Goal: Information Seeking & Learning: Learn about a topic

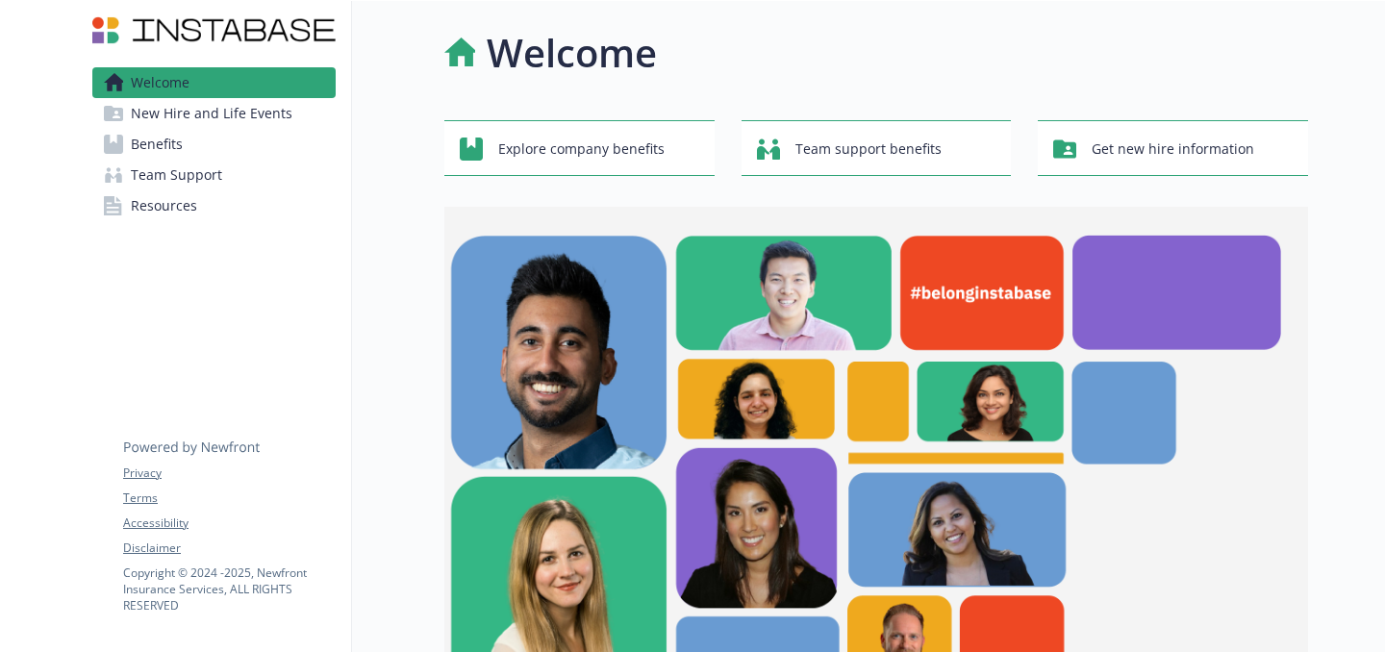
click at [182, 127] on span "New Hire and Life Events" at bounding box center [212, 113] width 162 height 31
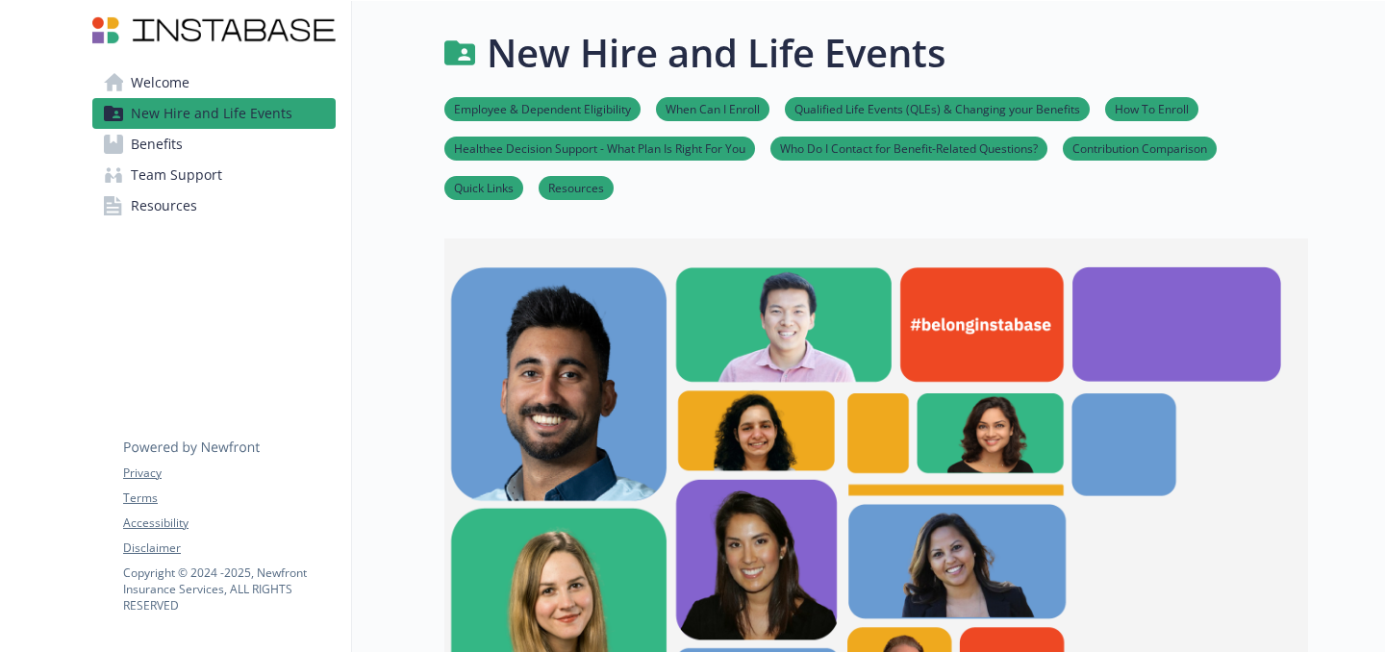
click at [174, 136] on span "Benefits" at bounding box center [157, 144] width 52 height 31
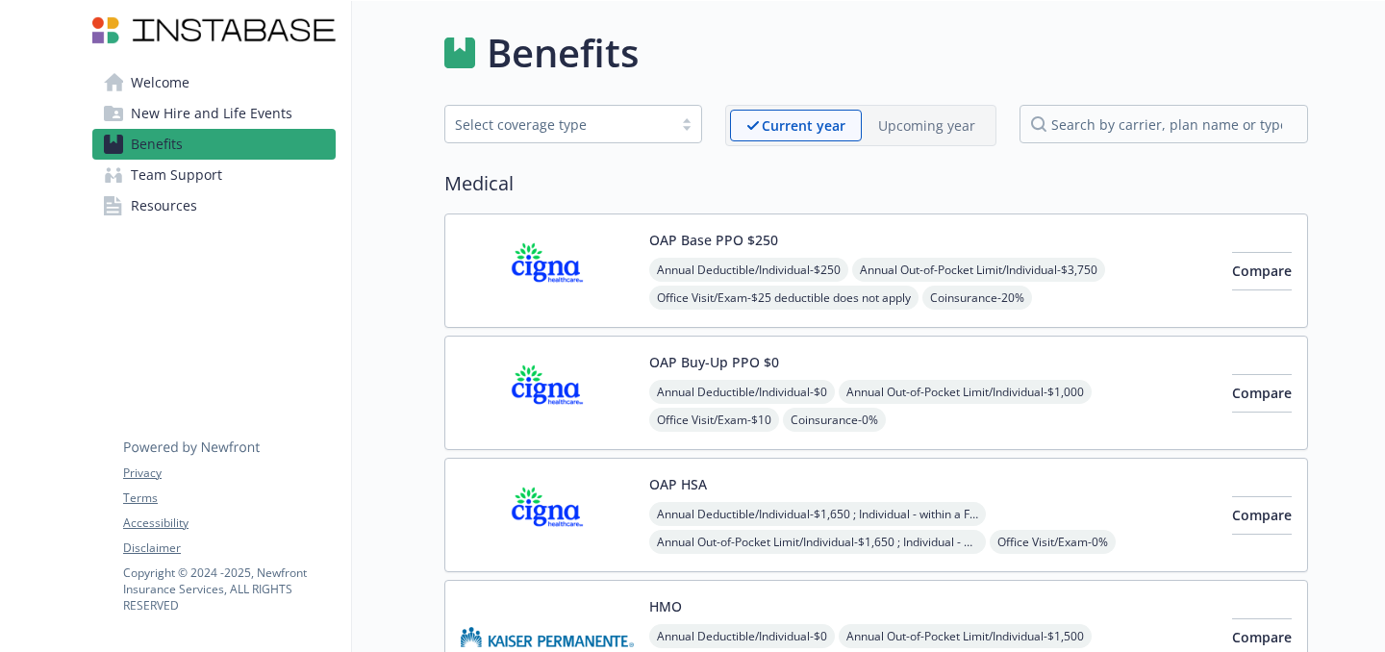
click at [571, 127] on div "Select coverage type" at bounding box center [559, 124] width 208 height 20
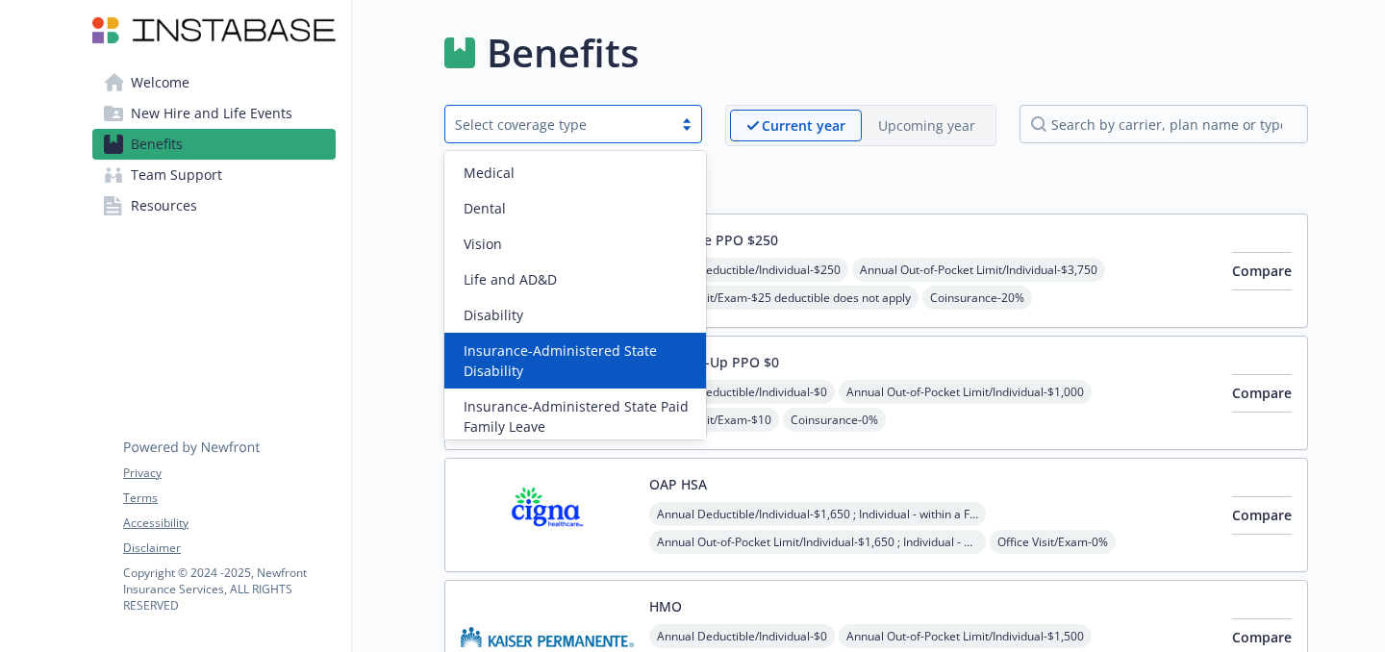
scroll to position [222, 0]
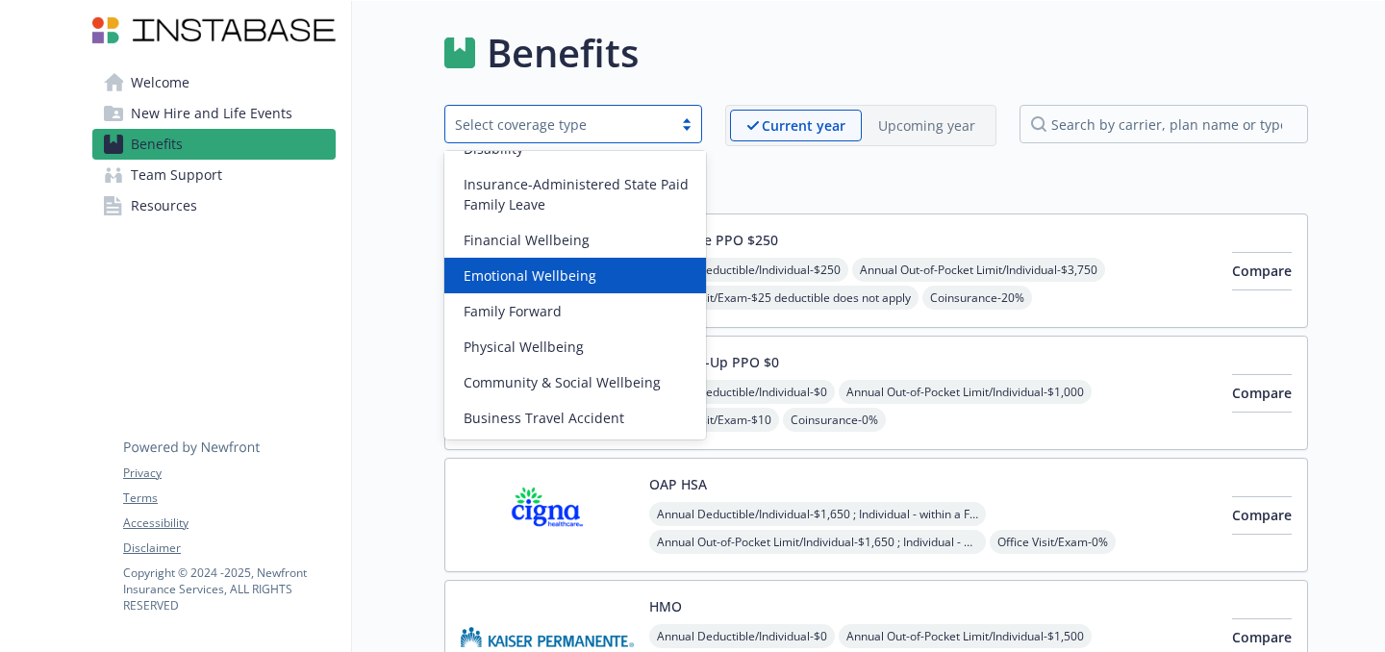
click at [613, 284] on div "Emotional Wellbeing" at bounding box center [575, 276] width 239 height 20
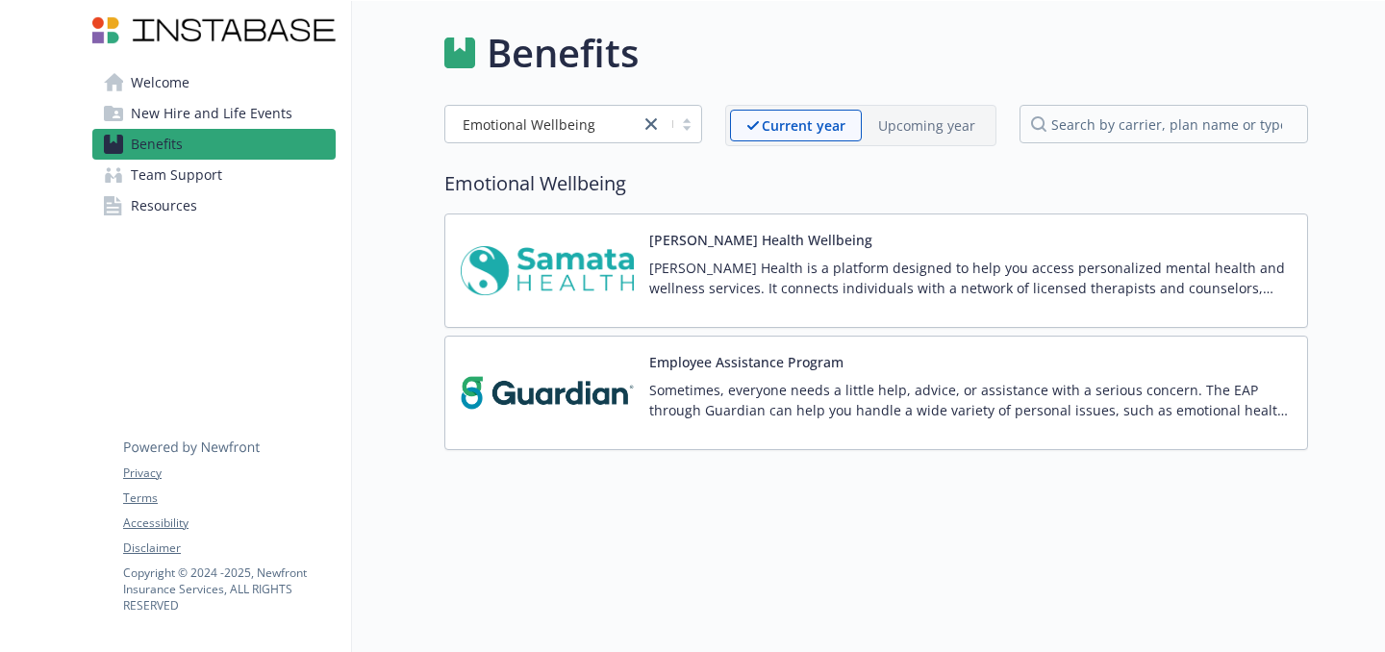
click at [594, 411] on img at bounding box center [547, 393] width 173 height 82
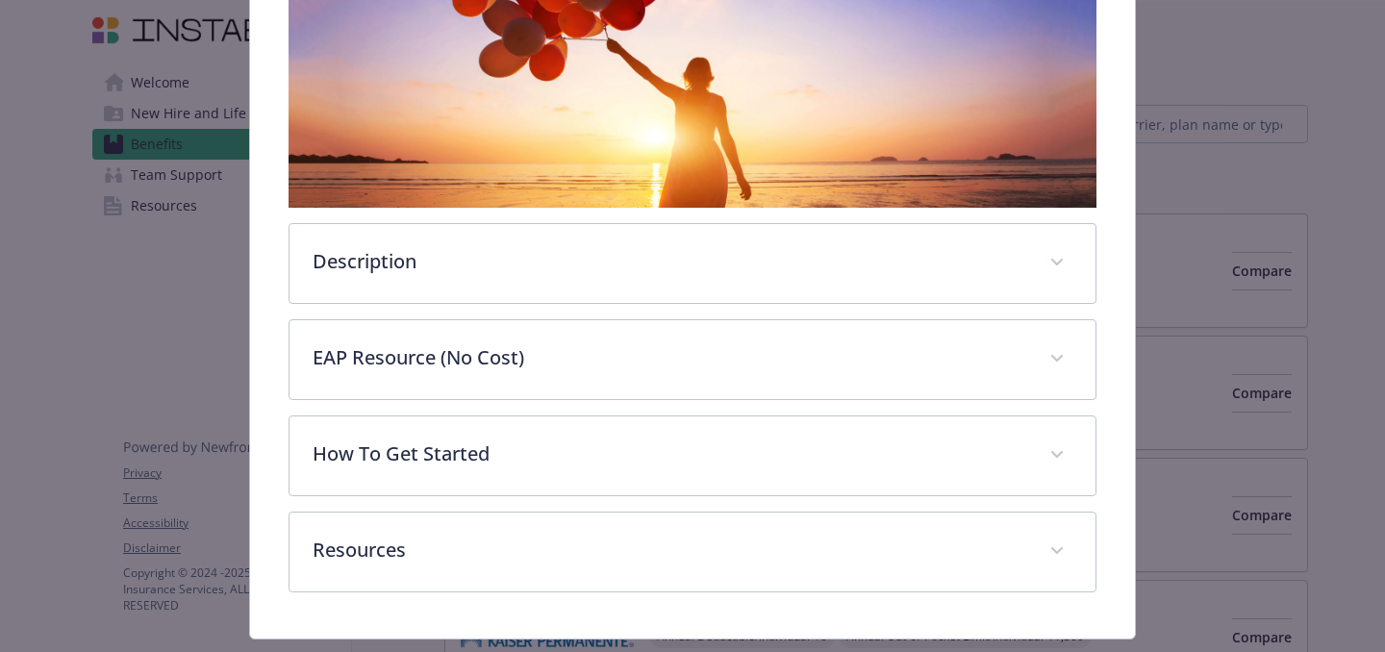
scroll to position [393, 0]
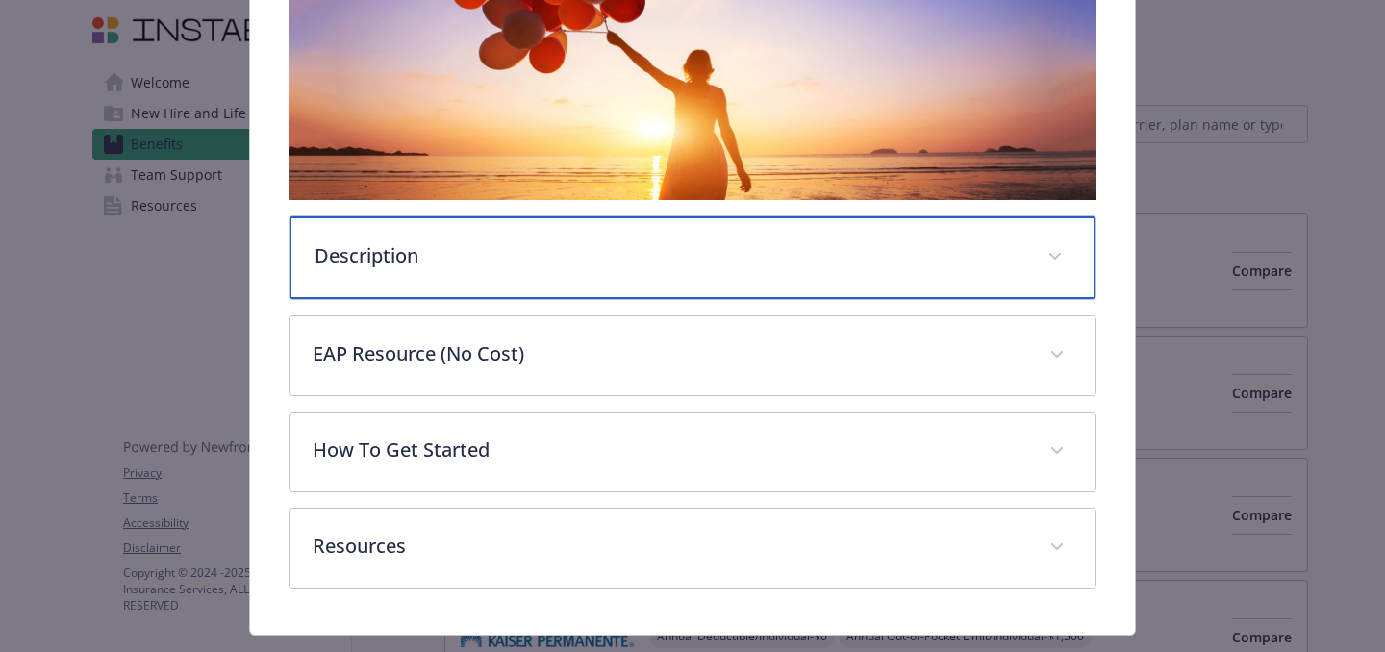
click at [742, 258] on p "Description" at bounding box center [670, 255] width 710 height 29
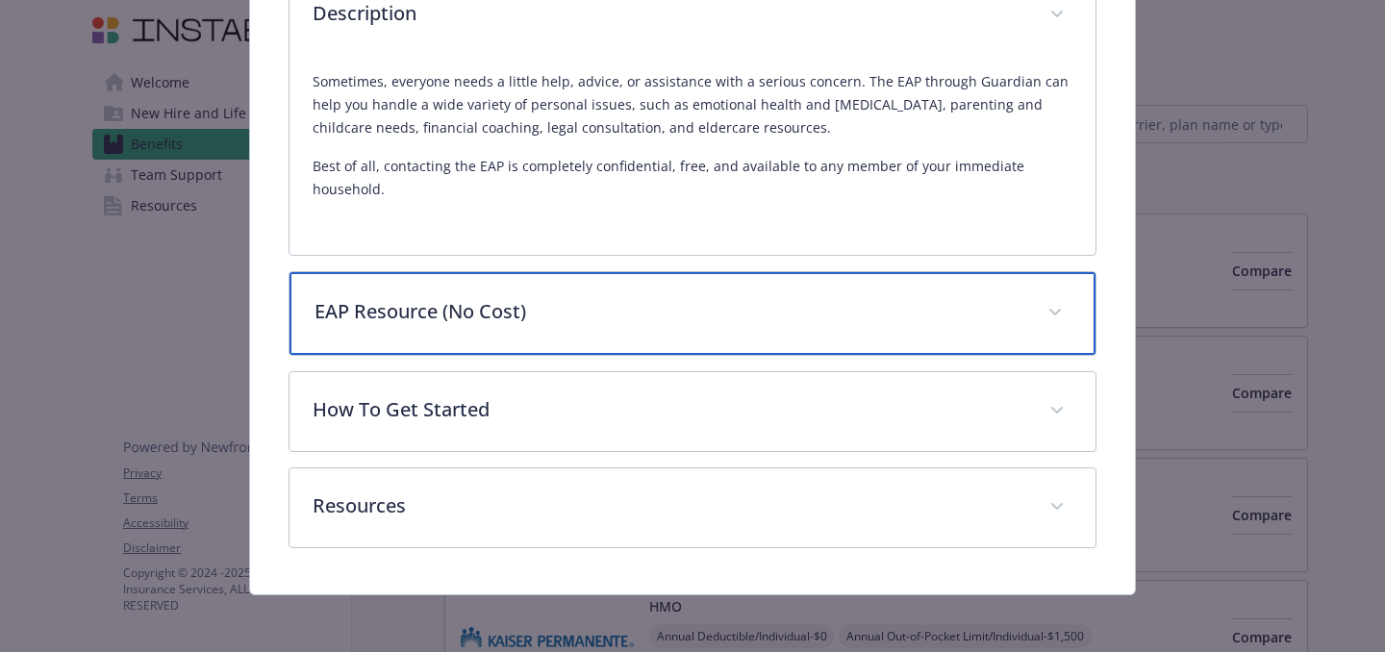
click at [670, 324] on p "EAP Resource (No Cost)" at bounding box center [670, 311] width 710 height 29
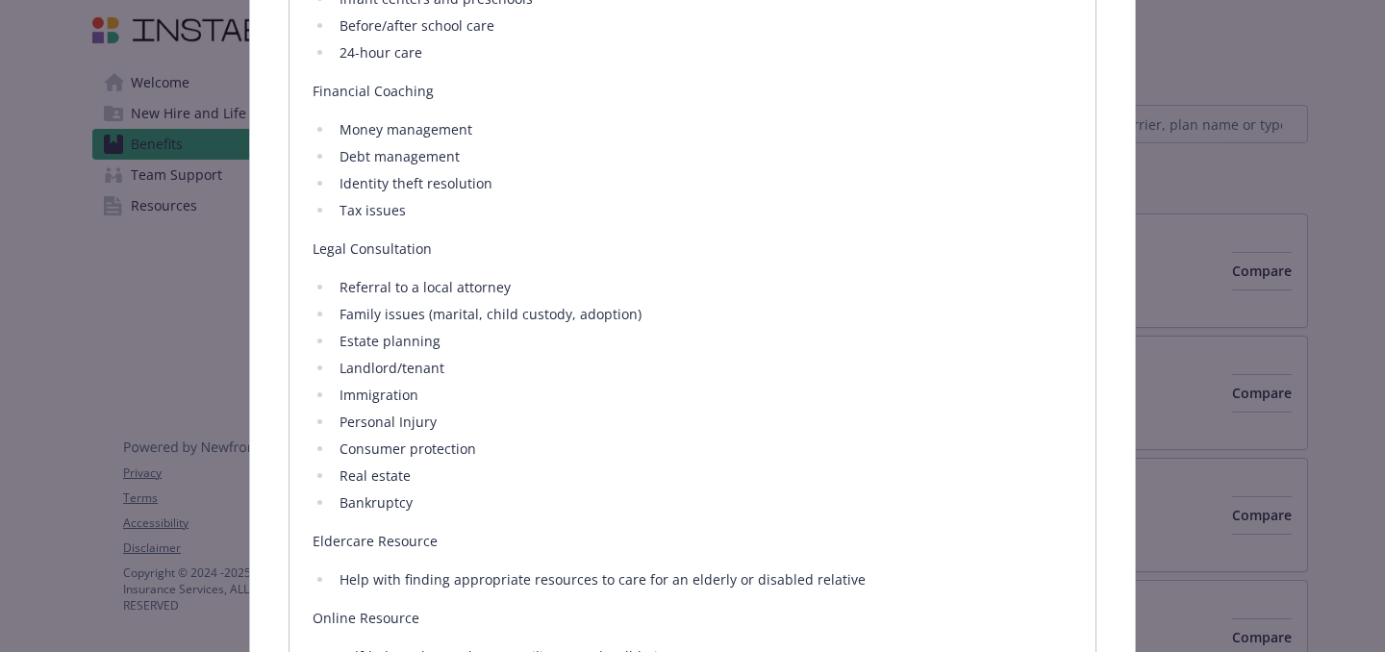
scroll to position [1851, 0]
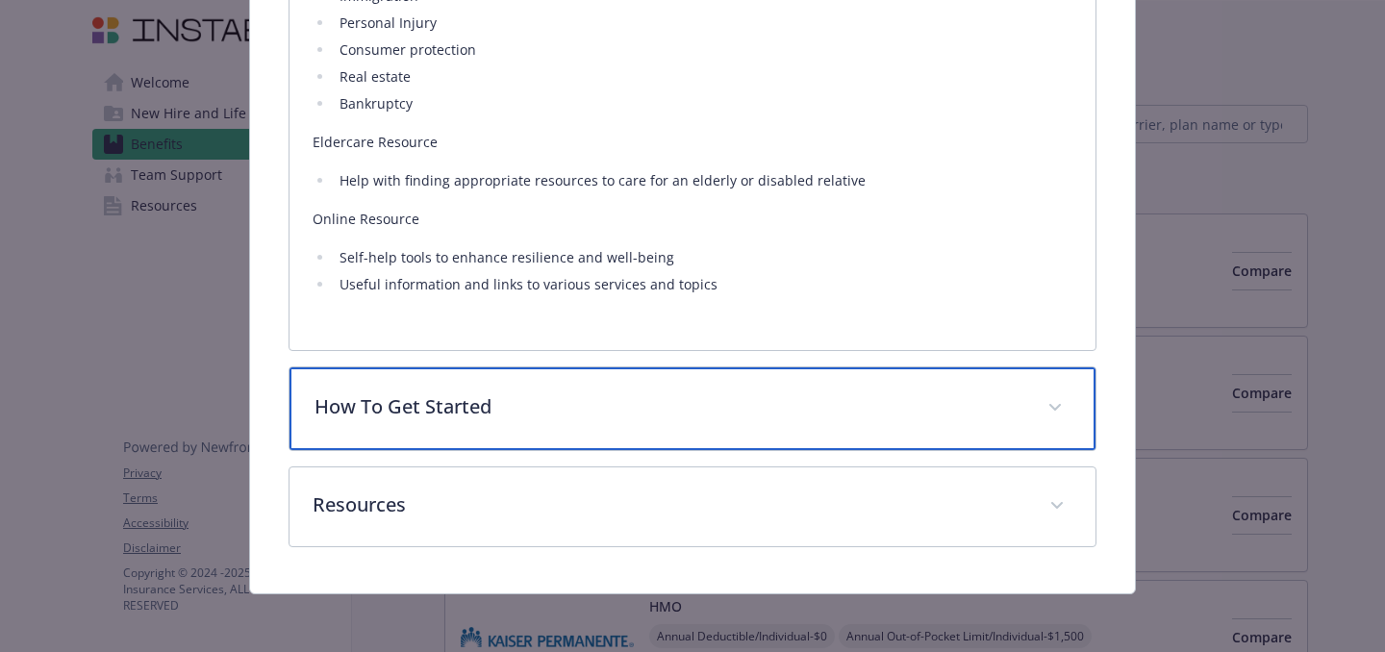
click at [659, 425] on div "How To Get Started" at bounding box center [693, 408] width 806 height 83
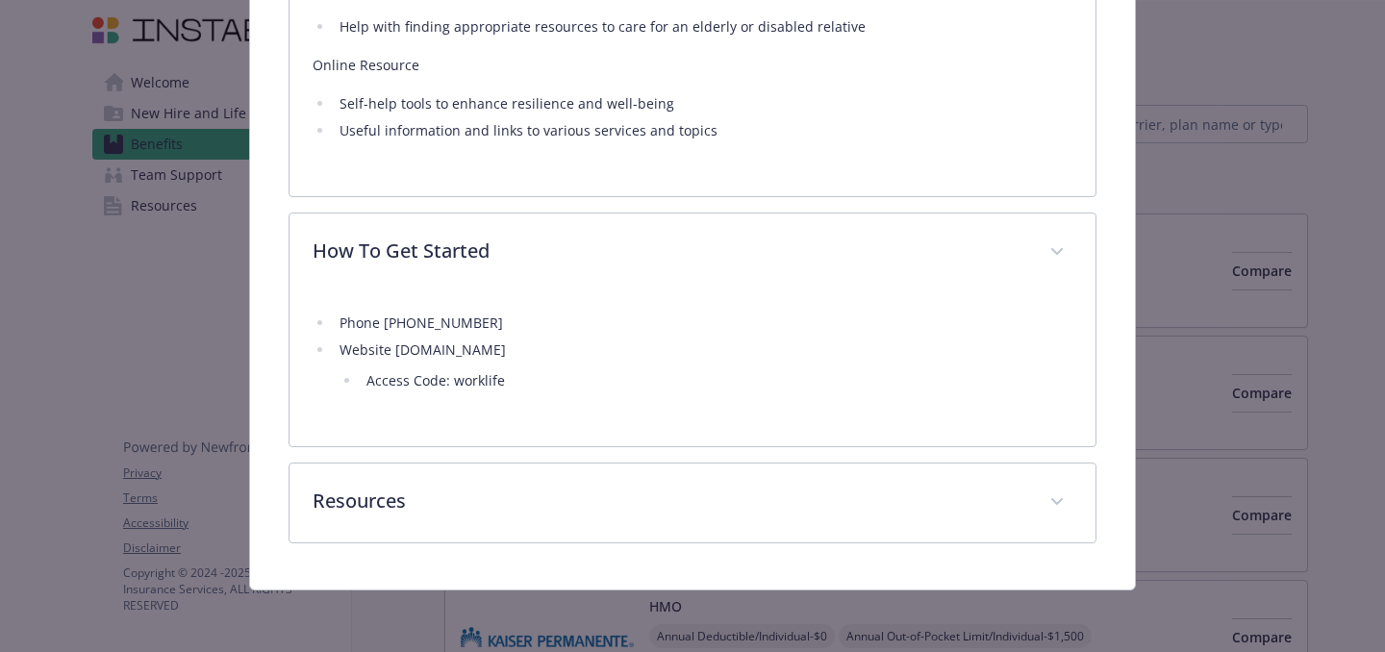
scroll to position [2001, 0]
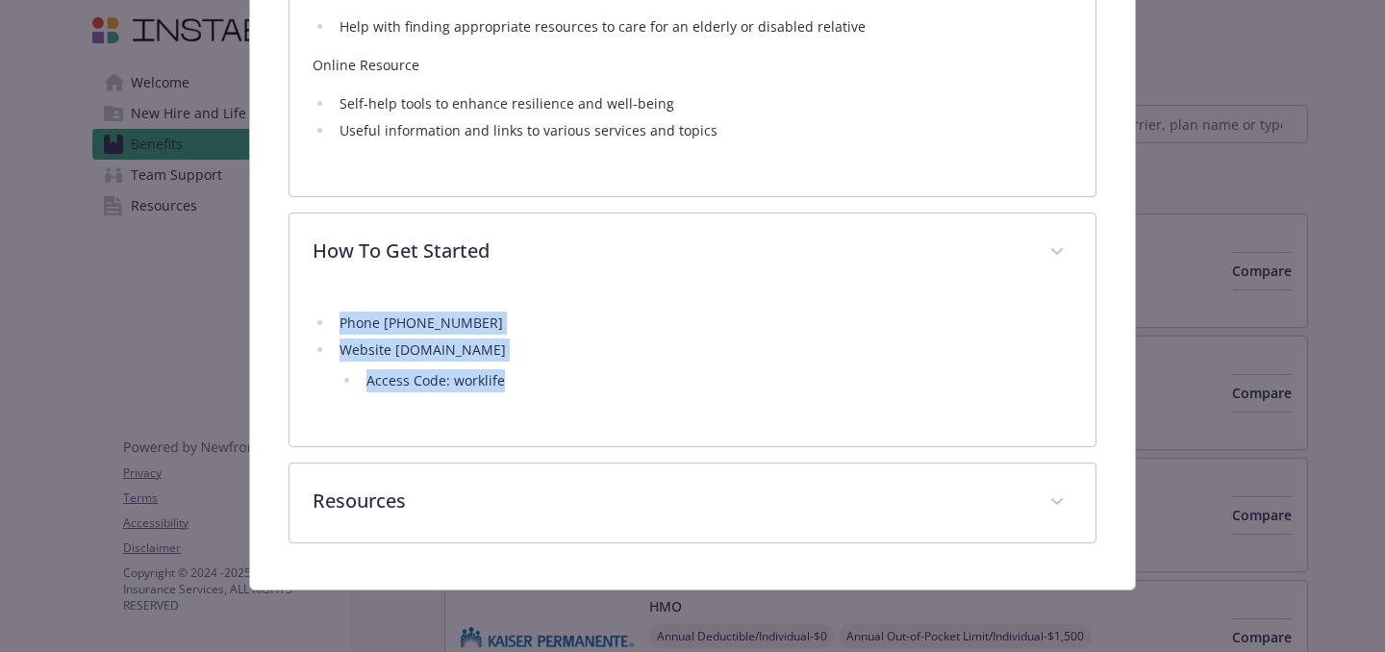
drag, startPoint x: 536, startPoint y: 386, endPoint x: 342, endPoint y: 323, distance: 203.2
click at [342, 323] on ul "Phone [PHONE_NUMBER] Website [DOMAIN_NAME] Access Code: worklife" at bounding box center [693, 352] width 760 height 81
copy ul "Phone [PHONE_NUMBER] Website [DOMAIN_NAME] Access Code: worklife"
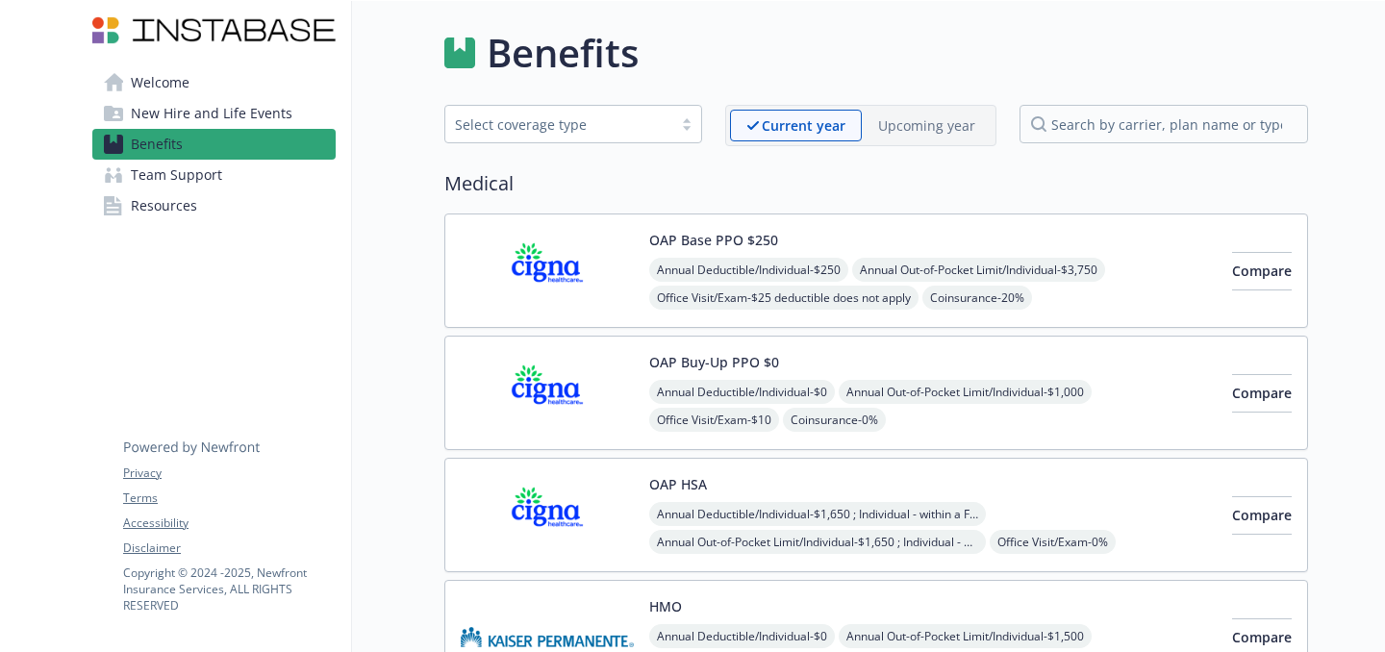
click at [534, 130] on div "Select coverage type" at bounding box center [559, 124] width 208 height 20
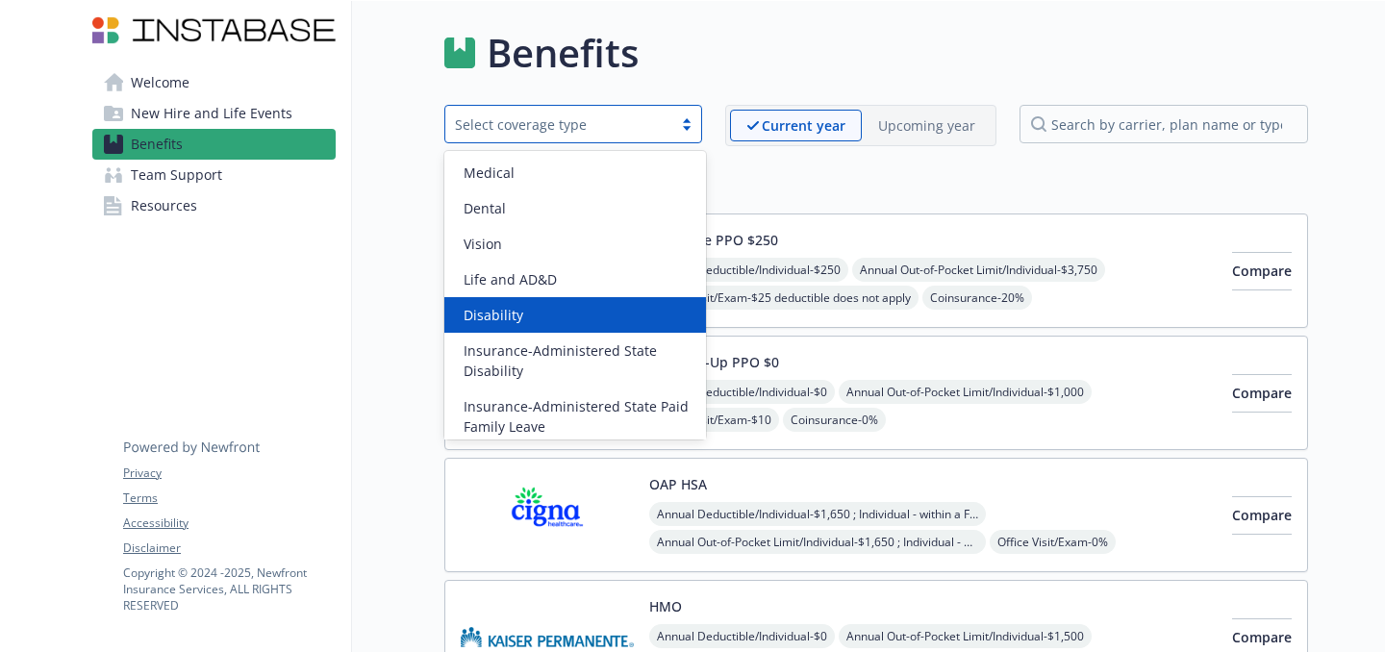
scroll to position [222, 0]
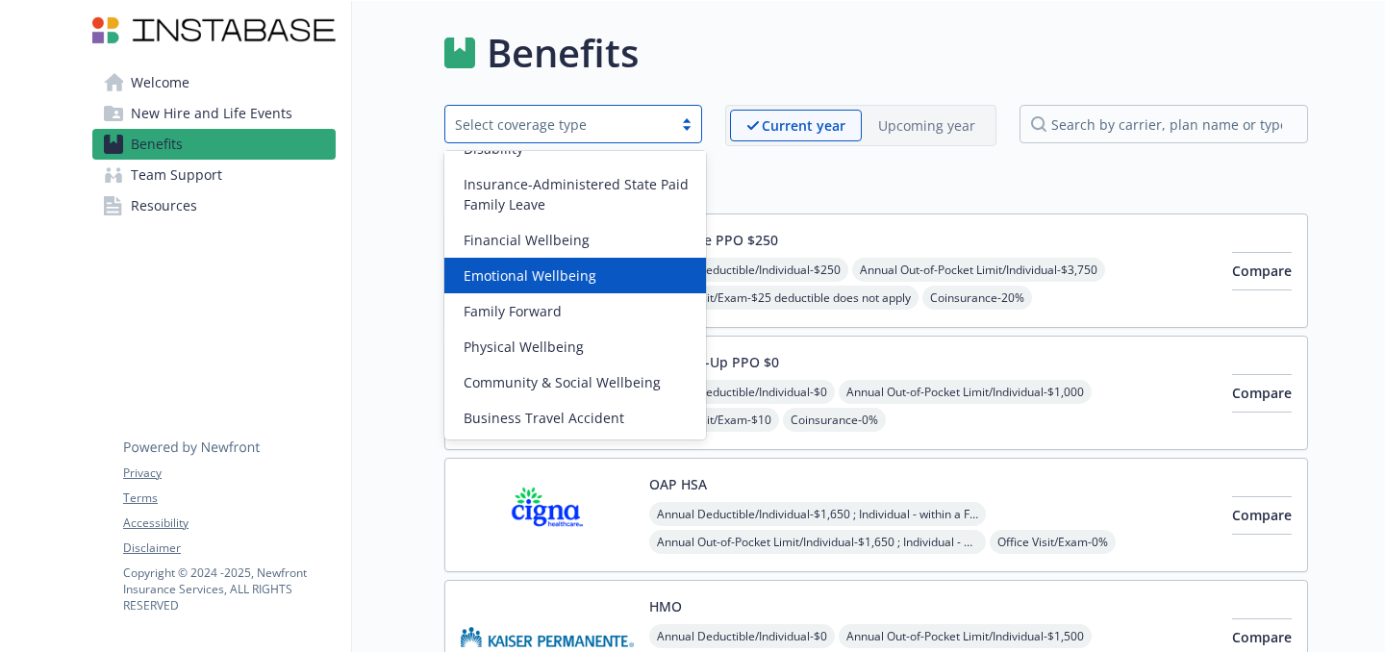
click at [536, 273] on span "Emotional Wellbeing" at bounding box center [530, 276] width 133 height 20
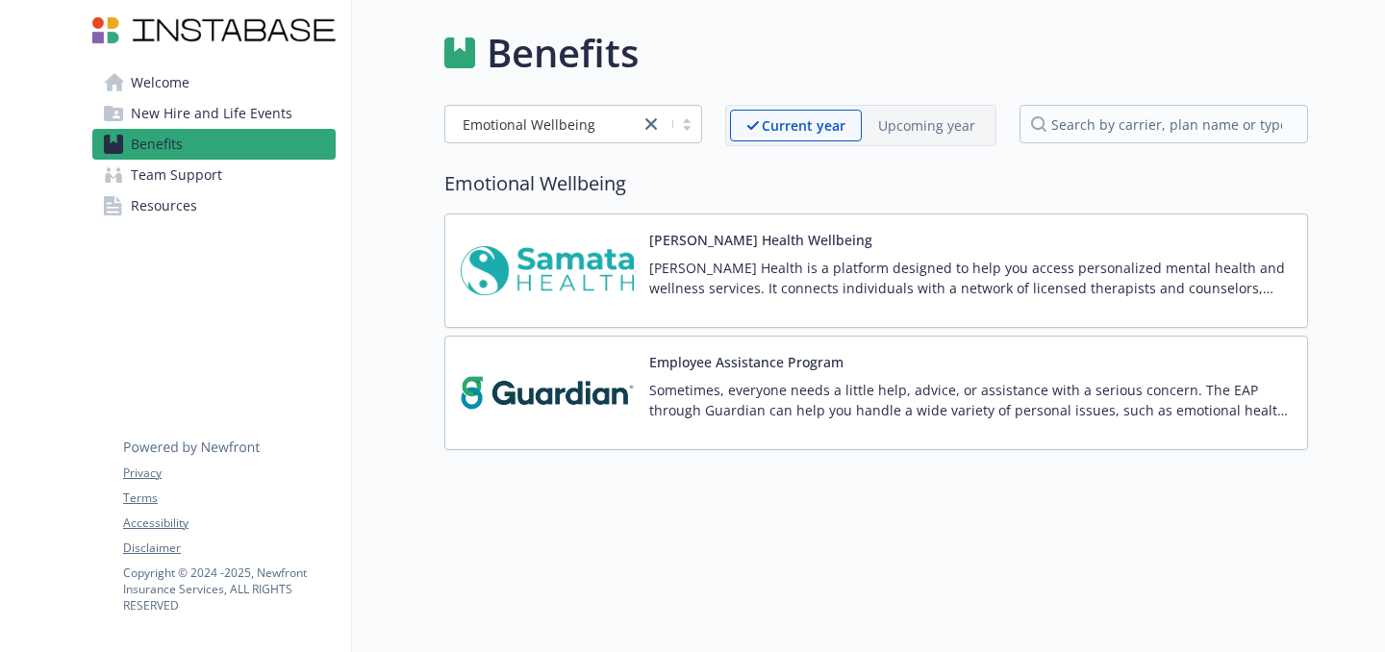
click at [536, 273] on img at bounding box center [547, 271] width 173 height 82
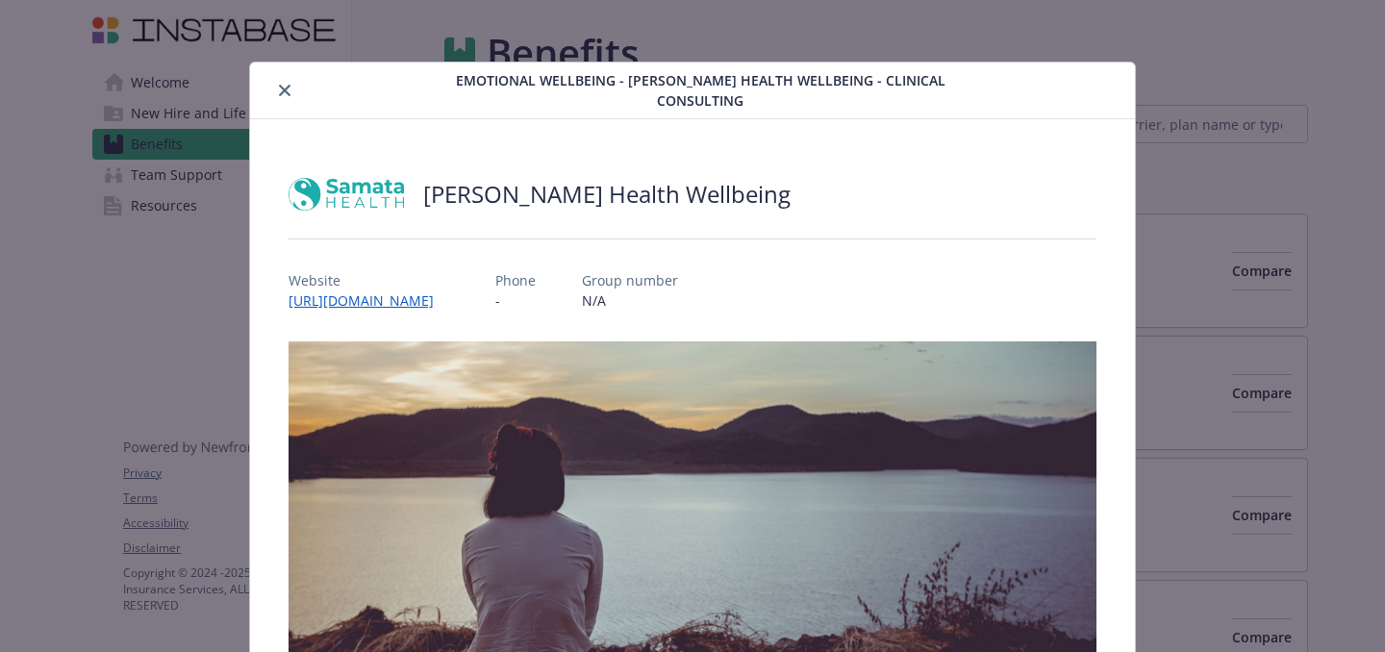
scroll to position [58, 0]
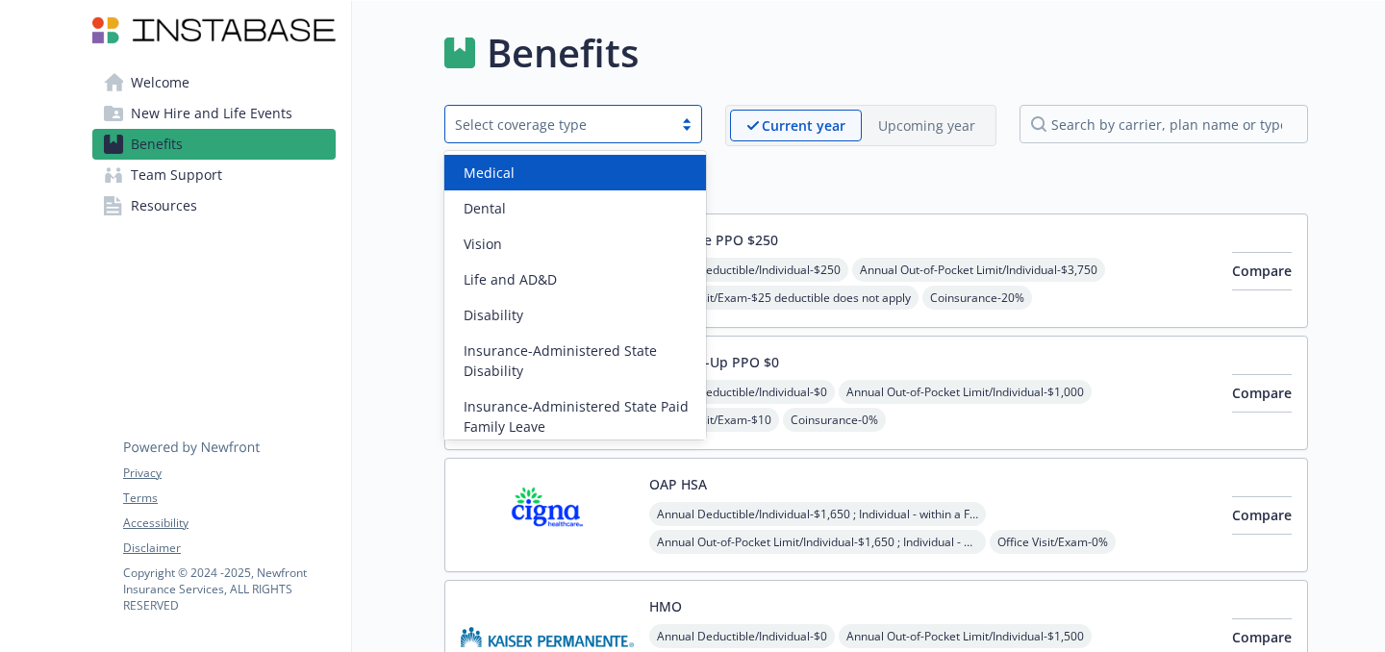
click at [554, 122] on div "Select coverage type" at bounding box center [559, 124] width 208 height 20
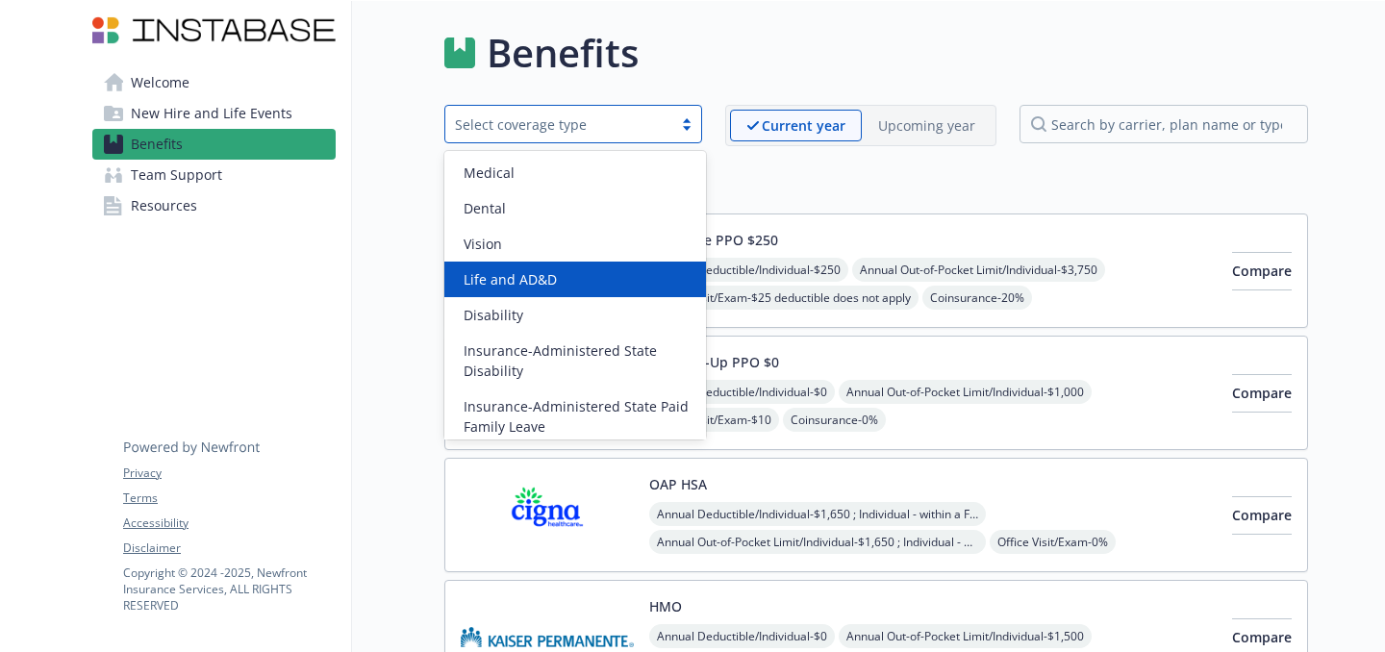
scroll to position [222, 0]
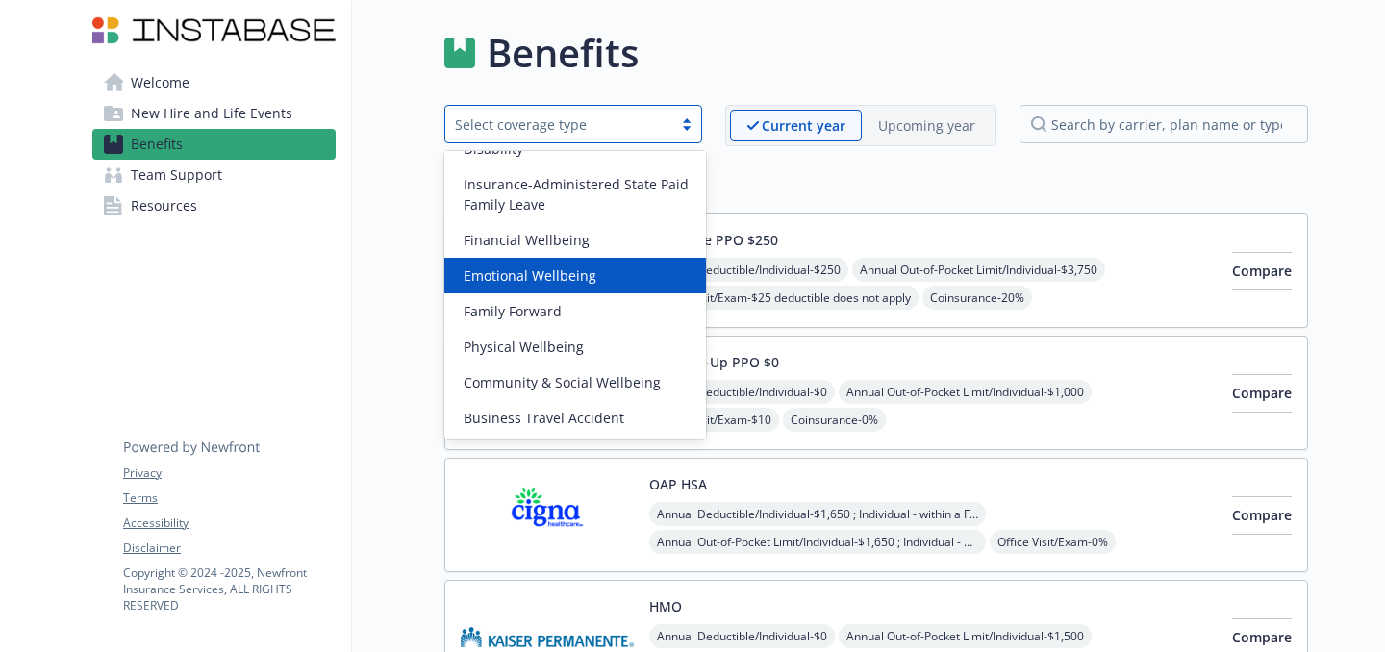
click at [545, 268] on span "Emotional Wellbeing" at bounding box center [530, 276] width 133 height 20
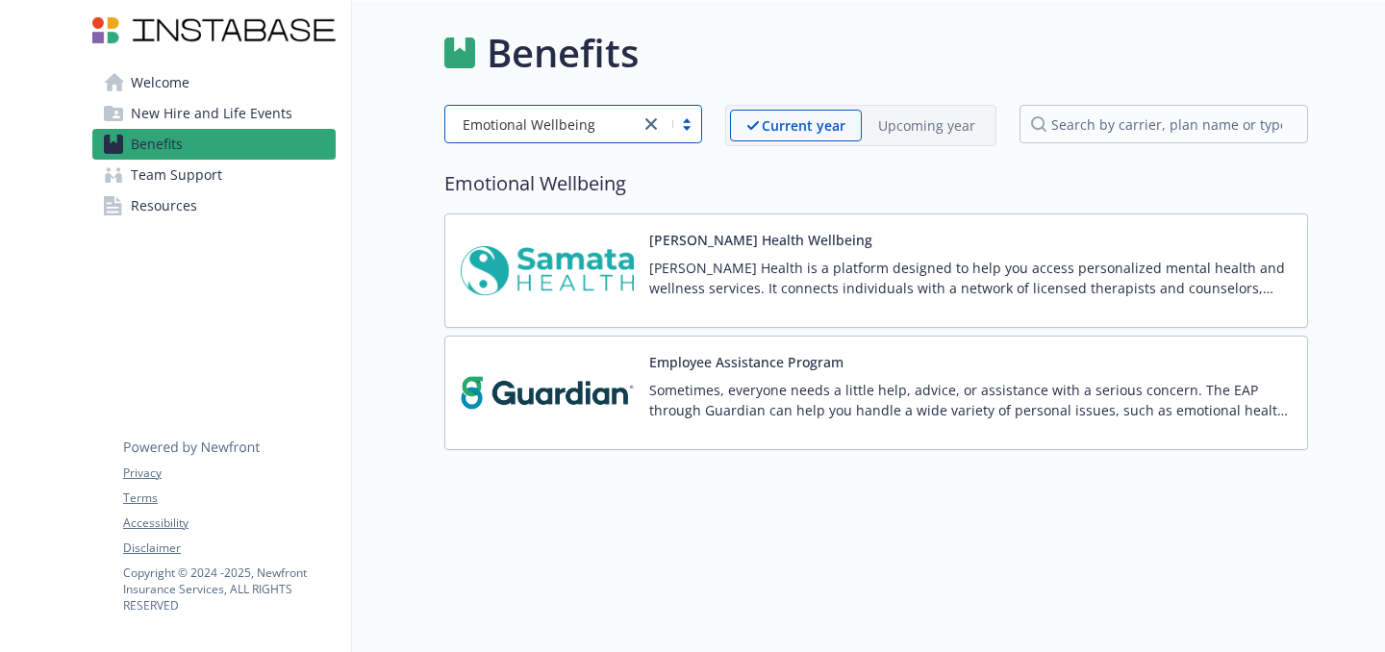
click at [537, 390] on img at bounding box center [547, 393] width 173 height 82
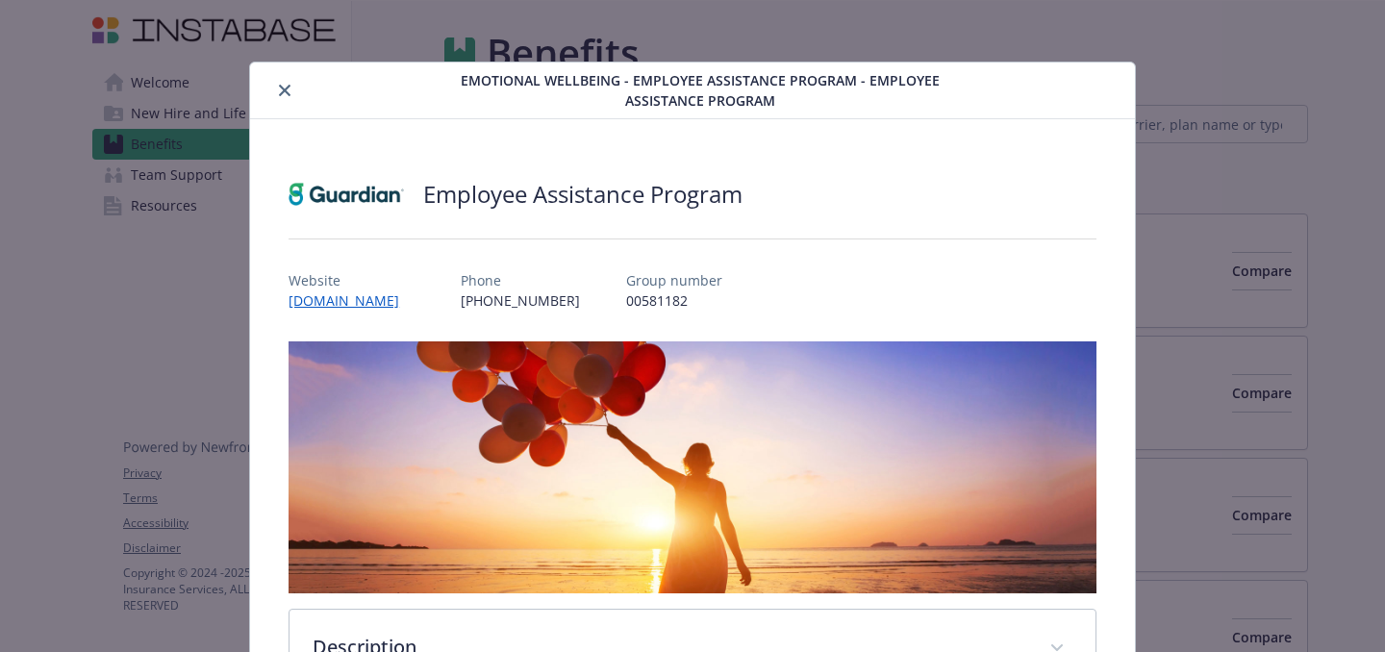
scroll to position [58, 0]
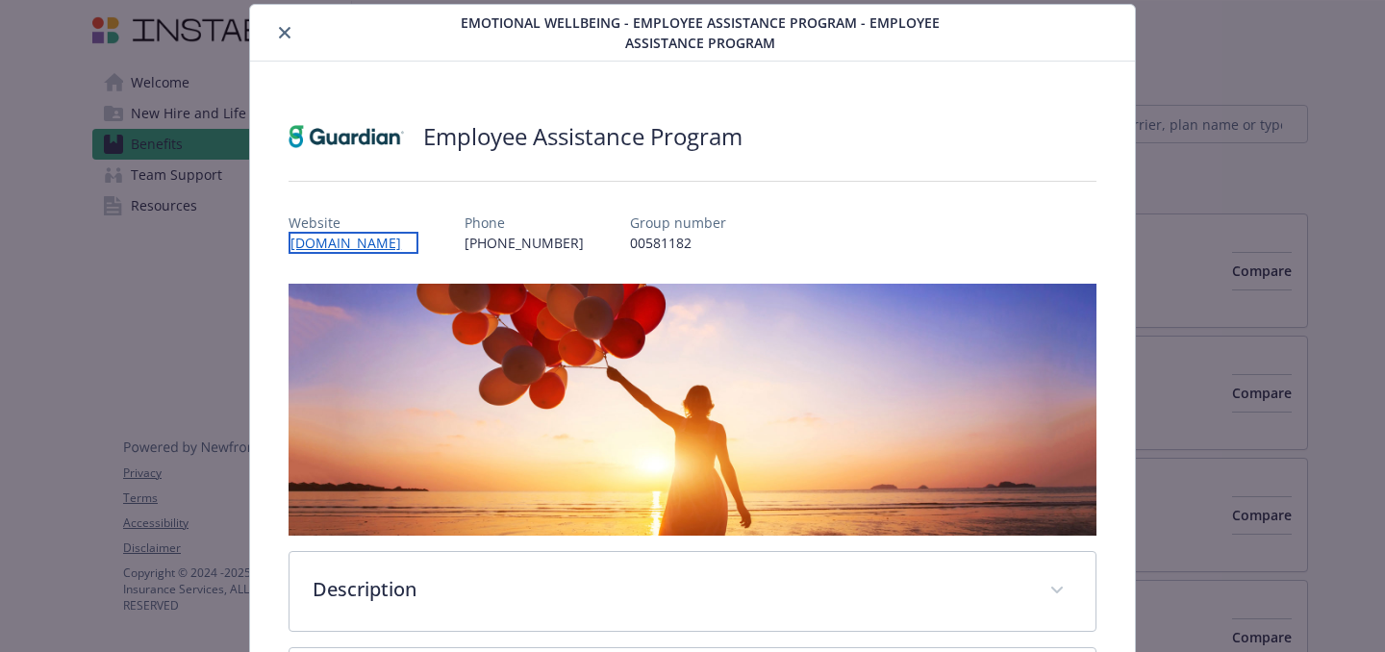
click at [332, 241] on link "[DOMAIN_NAME]" at bounding box center [354, 243] width 130 height 22
